Goal: Task Accomplishment & Management: Use online tool/utility

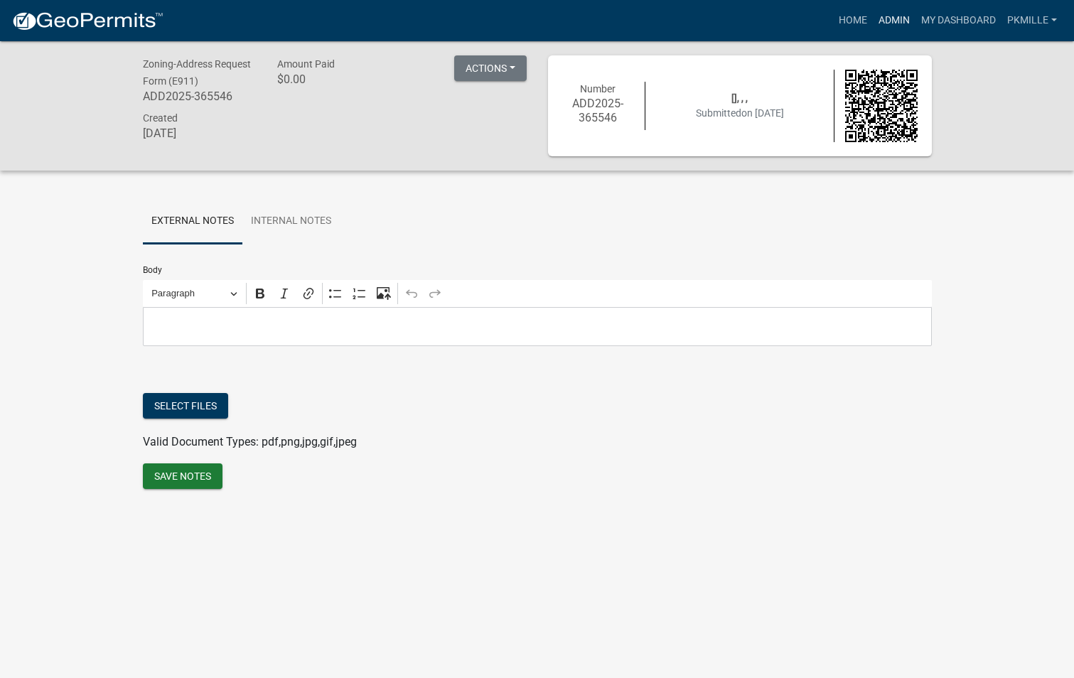
click at [891, 16] on link "Admin" at bounding box center [894, 20] width 43 height 27
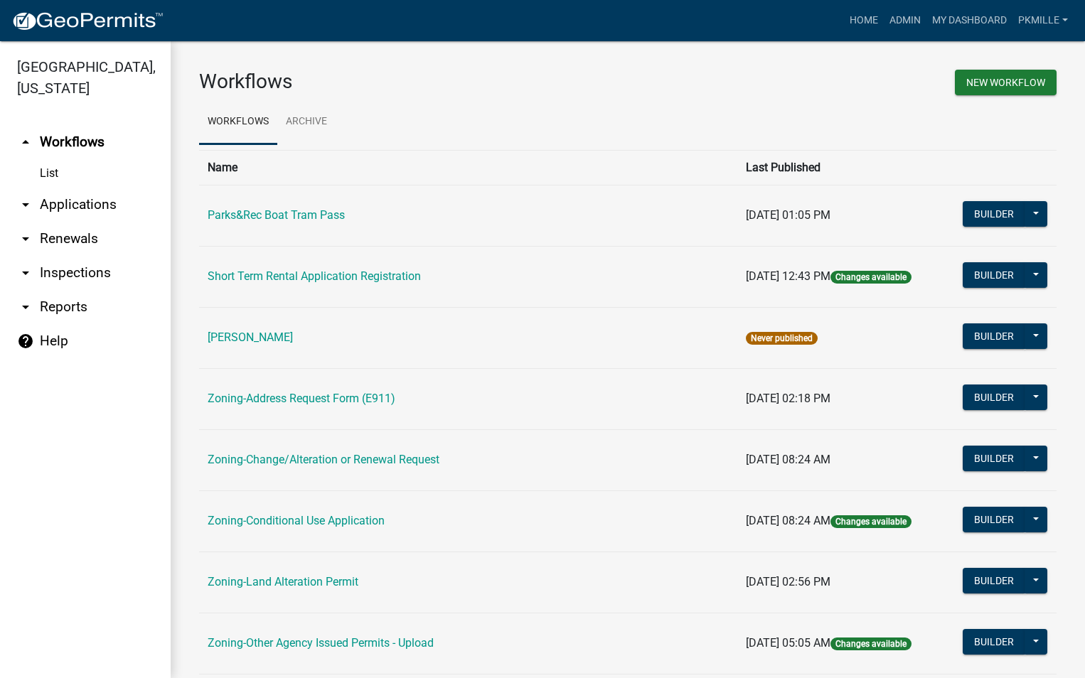
click at [90, 200] on link "arrow_drop_down Applications" at bounding box center [85, 205] width 171 height 34
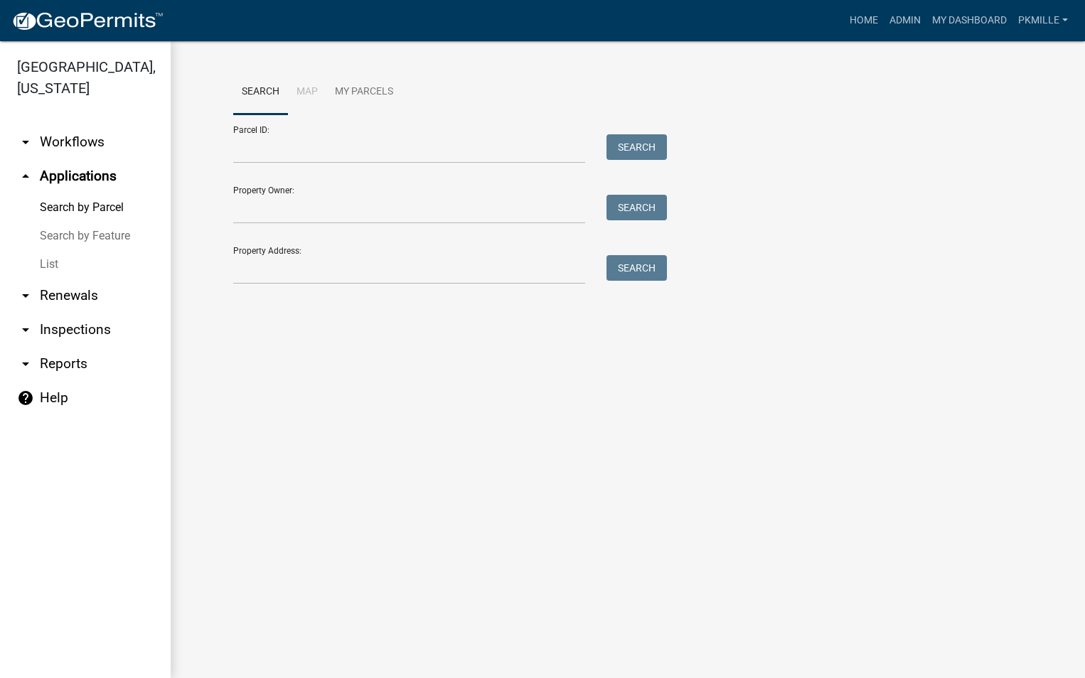
click at [48, 267] on link "List" at bounding box center [85, 264] width 171 height 28
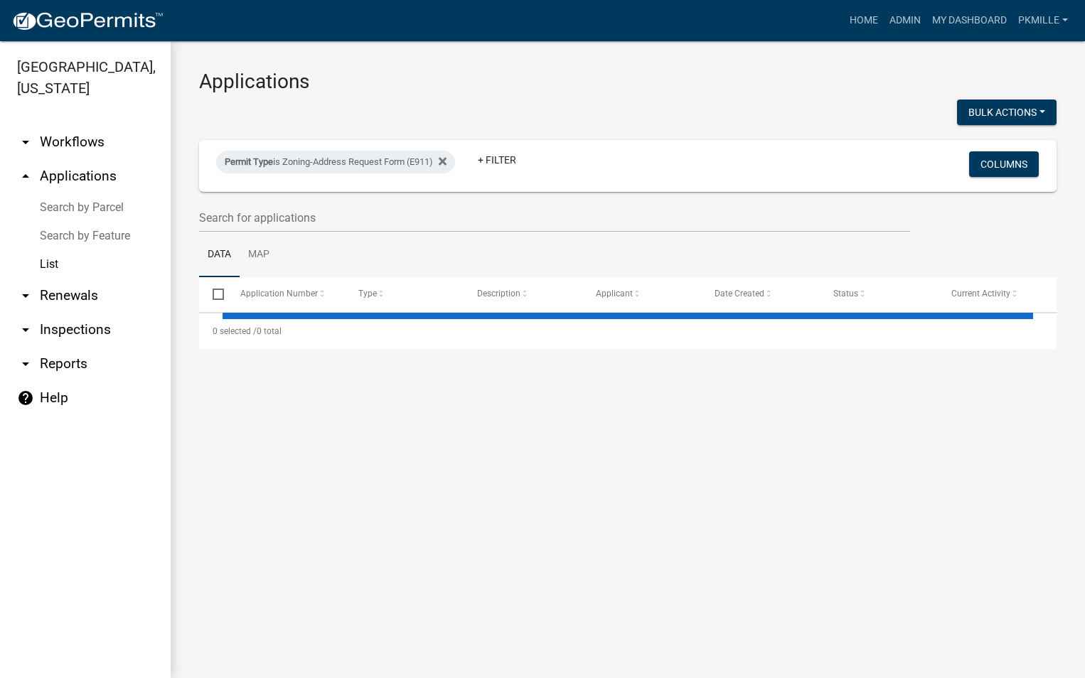
select select "2: 50"
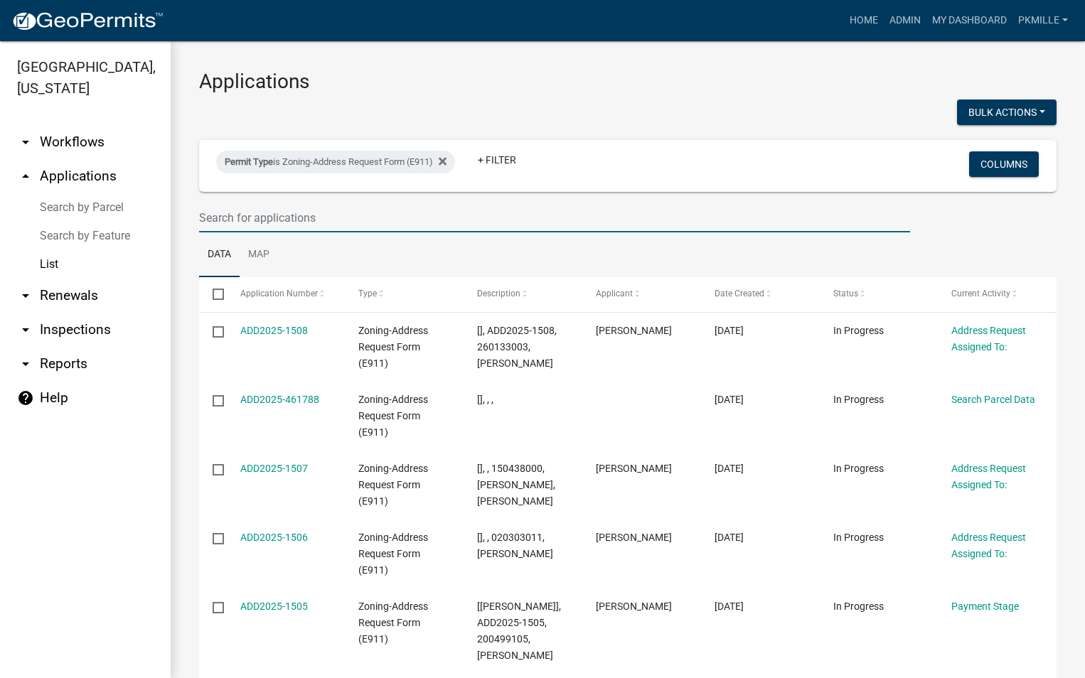
click at [247, 223] on input "text" at bounding box center [554, 217] width 711 height 29
type input "1505"
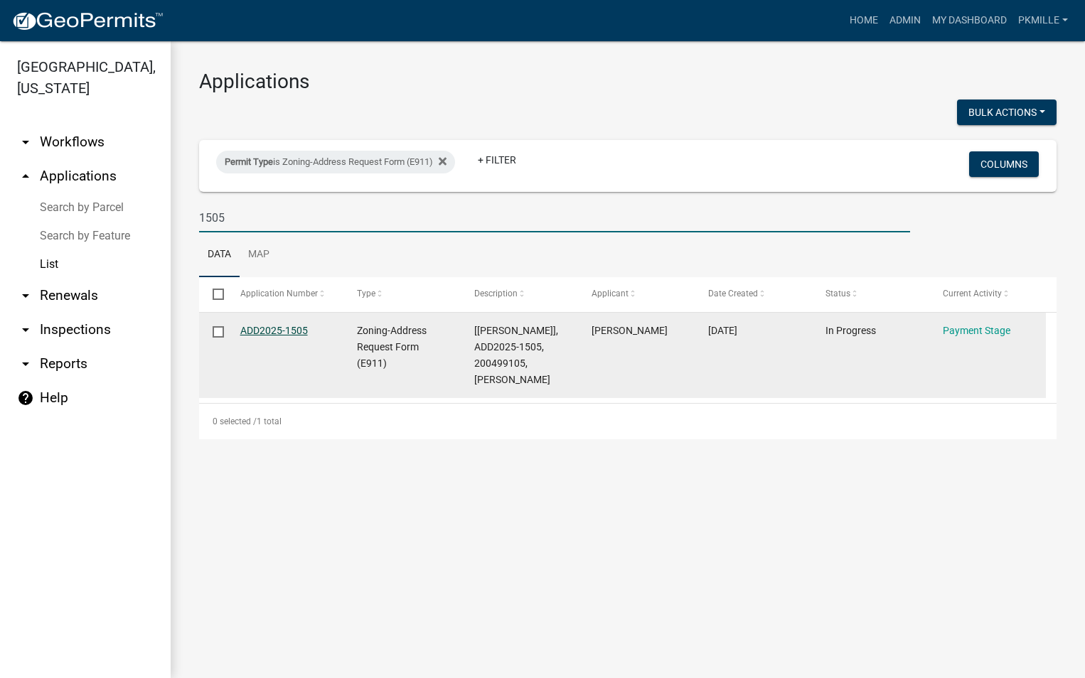
click at [282, 327] on link "ADD2025-1505" at bounding box center [274, 330] width 68 height 11
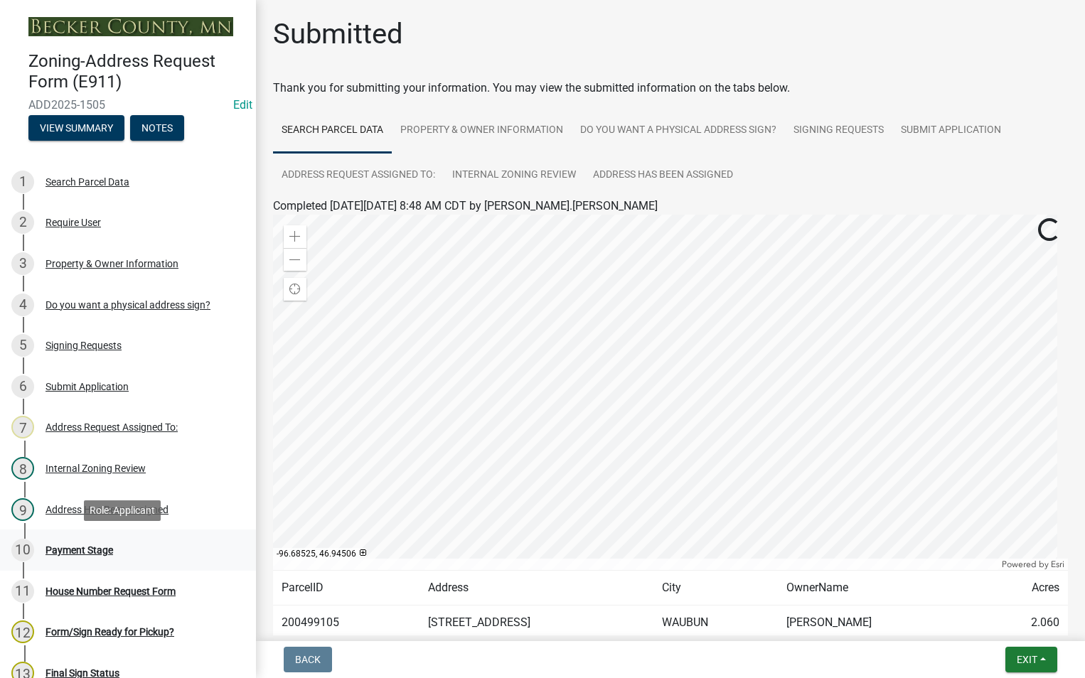
click at [91, 545] on div "Payment Stage" at bounding box center [79, 550] width 68 height 10
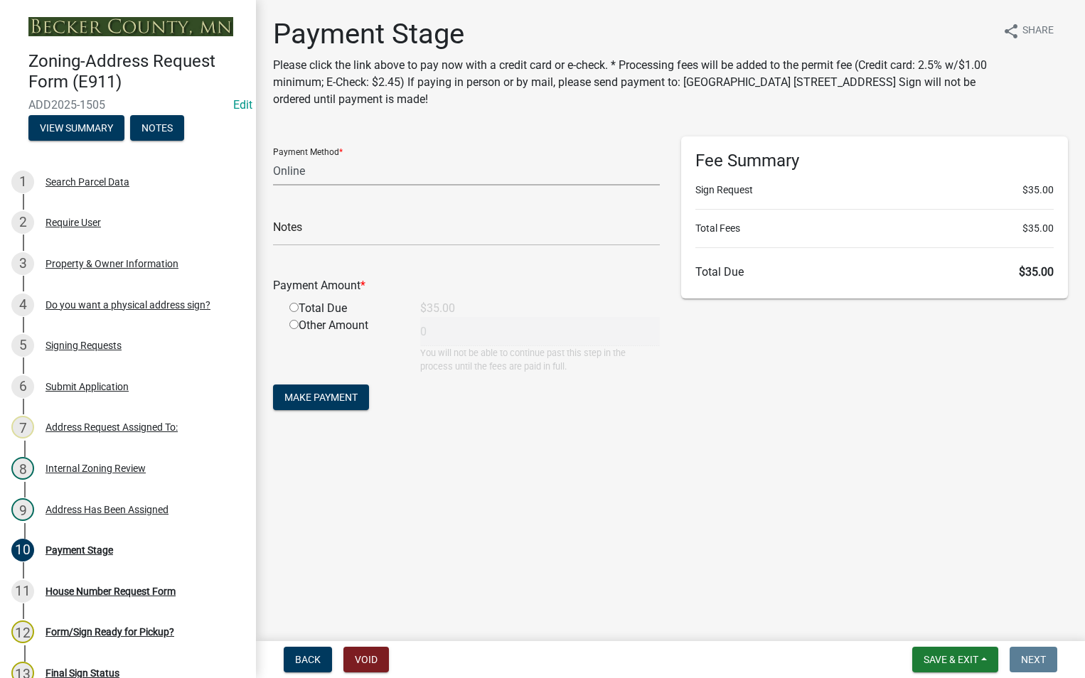
click at [317, 178] on select "Credit Card POS Check Cash Online" at bounding box center [466, 170] width 387 height 29
select select "1: 0"
click at [273, 156] on select "Credit Card POS Check Cash Online" at bounding box center [466, 170] width 387 height 29
click at [314, 227] on input "text" at bounding box center [466, 231] width 387 height 29
type input "5906"
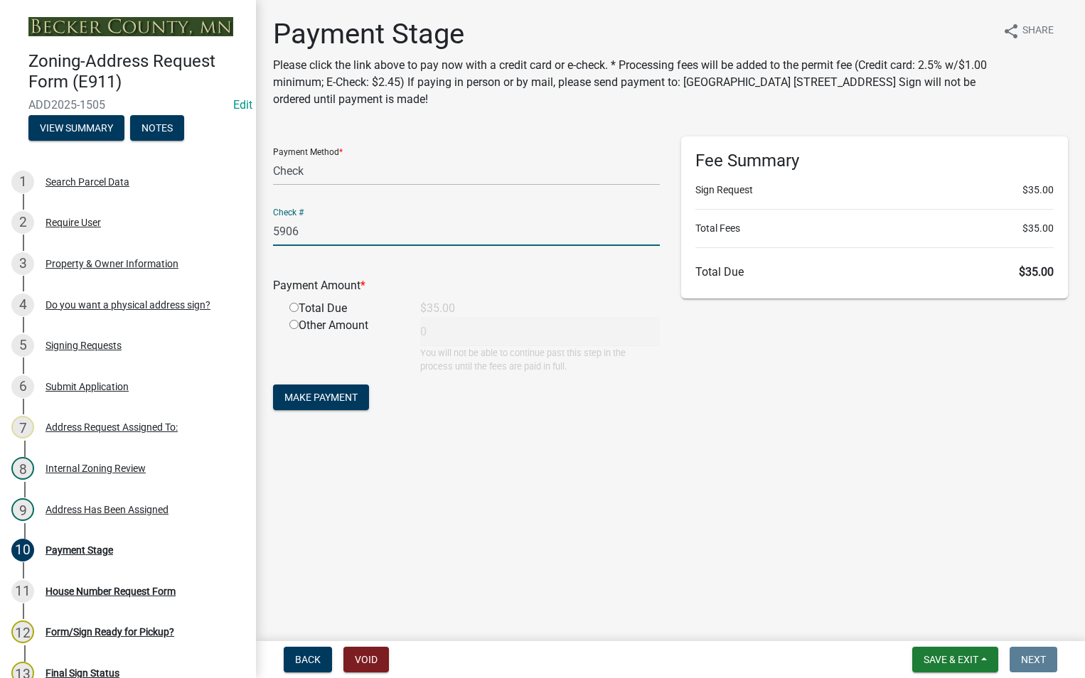
click at [296, 306] on input "radio" at bounding box center [293, 307] width 9 height 9
radio input "true"
type input "35"
click at [326, 402] on span "Make Payment" at bounding box center [320, 397] width 73 height 11
